Goal: Information Seeking & Learning: Learn about a topic

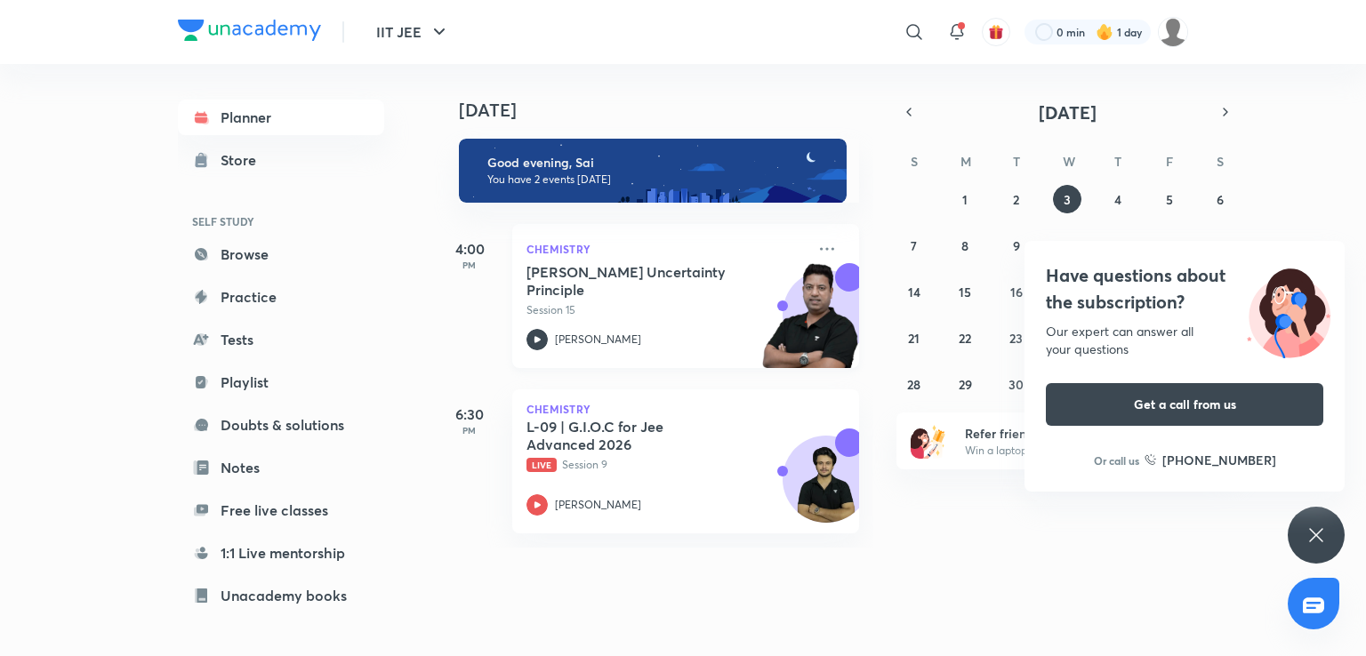
click at [632, 271] on h5 "[PERSON_NAME] Uncertainty Principle" at bounding box center [637, 281] width 221 height 36
